Goal: Register for event/course

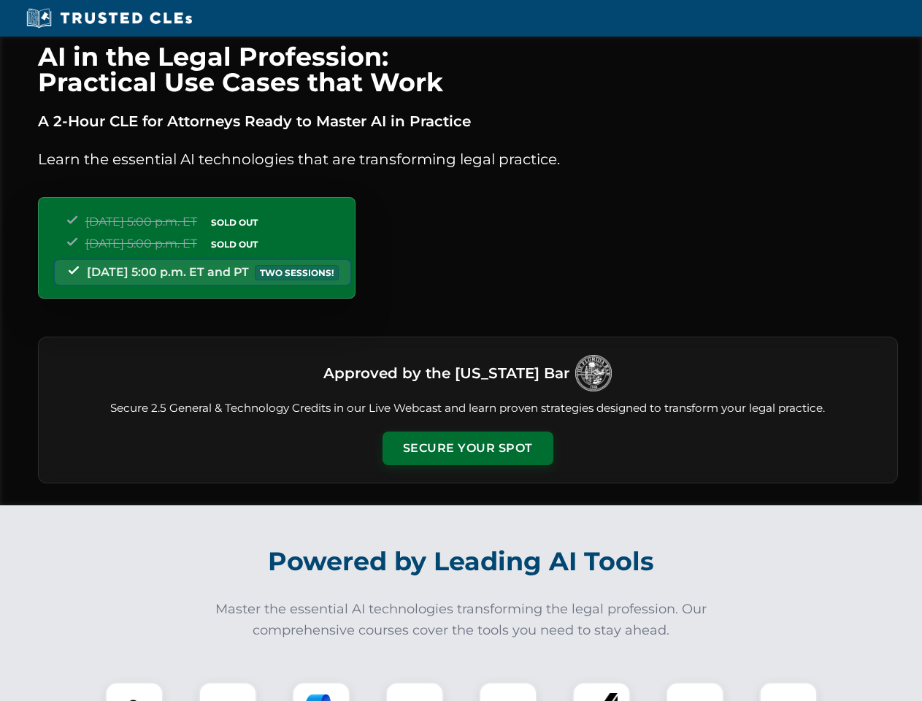
click at [467, 448] on button "Secure Your Spot" at bounding box center [468, 449] width 171 height 34
click at [134, 691] on img at bounding box center [134, 711] width 42 height 42
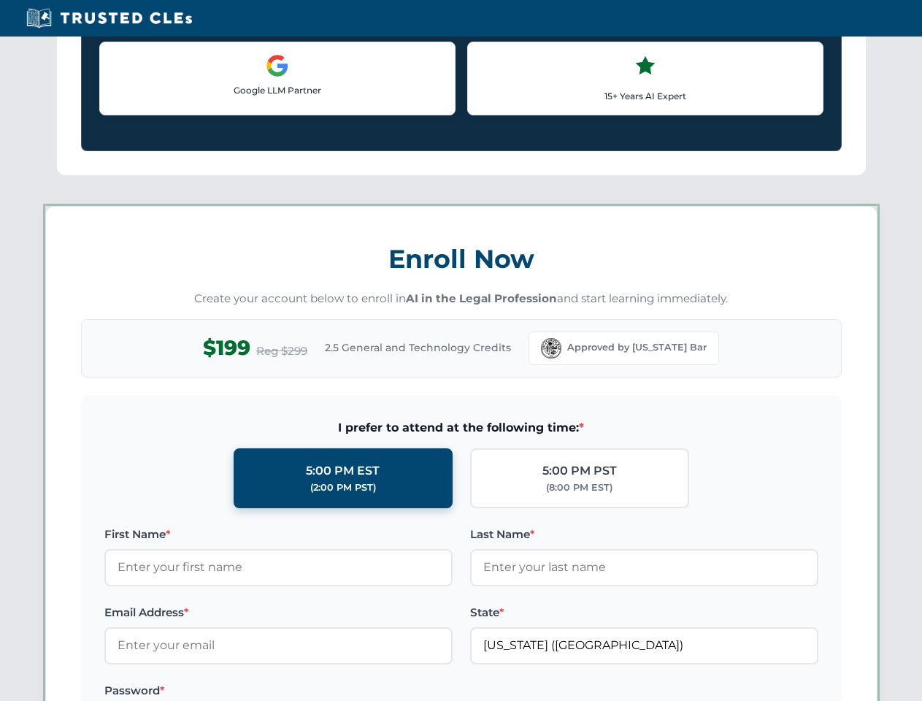
click at [321, 691] on label "Password *" at bounding box center [278, 691] width 348 height 18
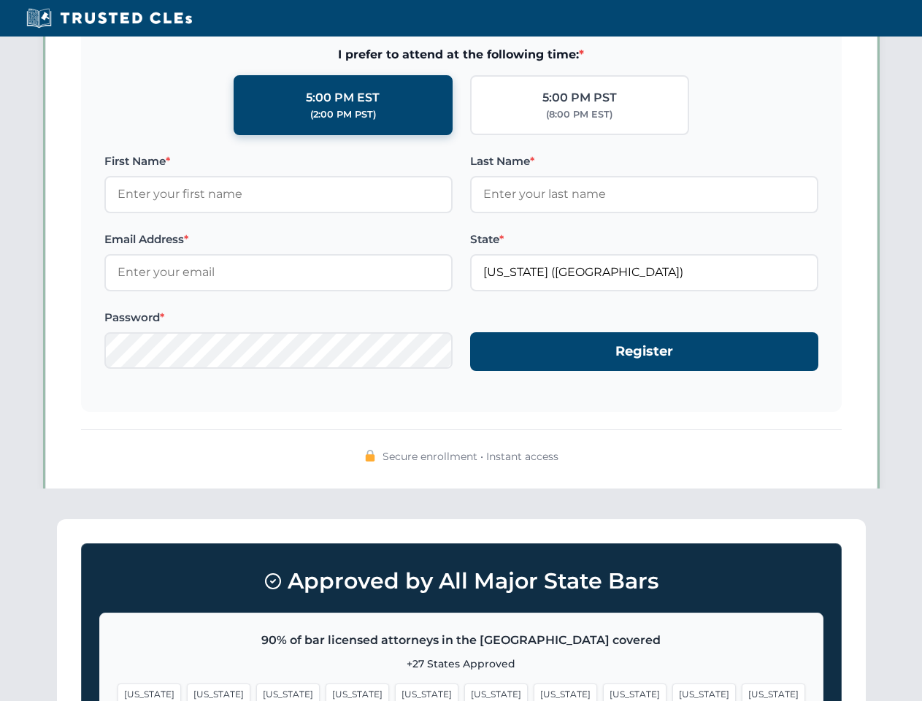
click at [673, 691] on span "[US_STATE]" at bounding box center [705, 693] width 64 height 21
